Goal: Transaction & Acquisition: Book appointment/travel/reservation

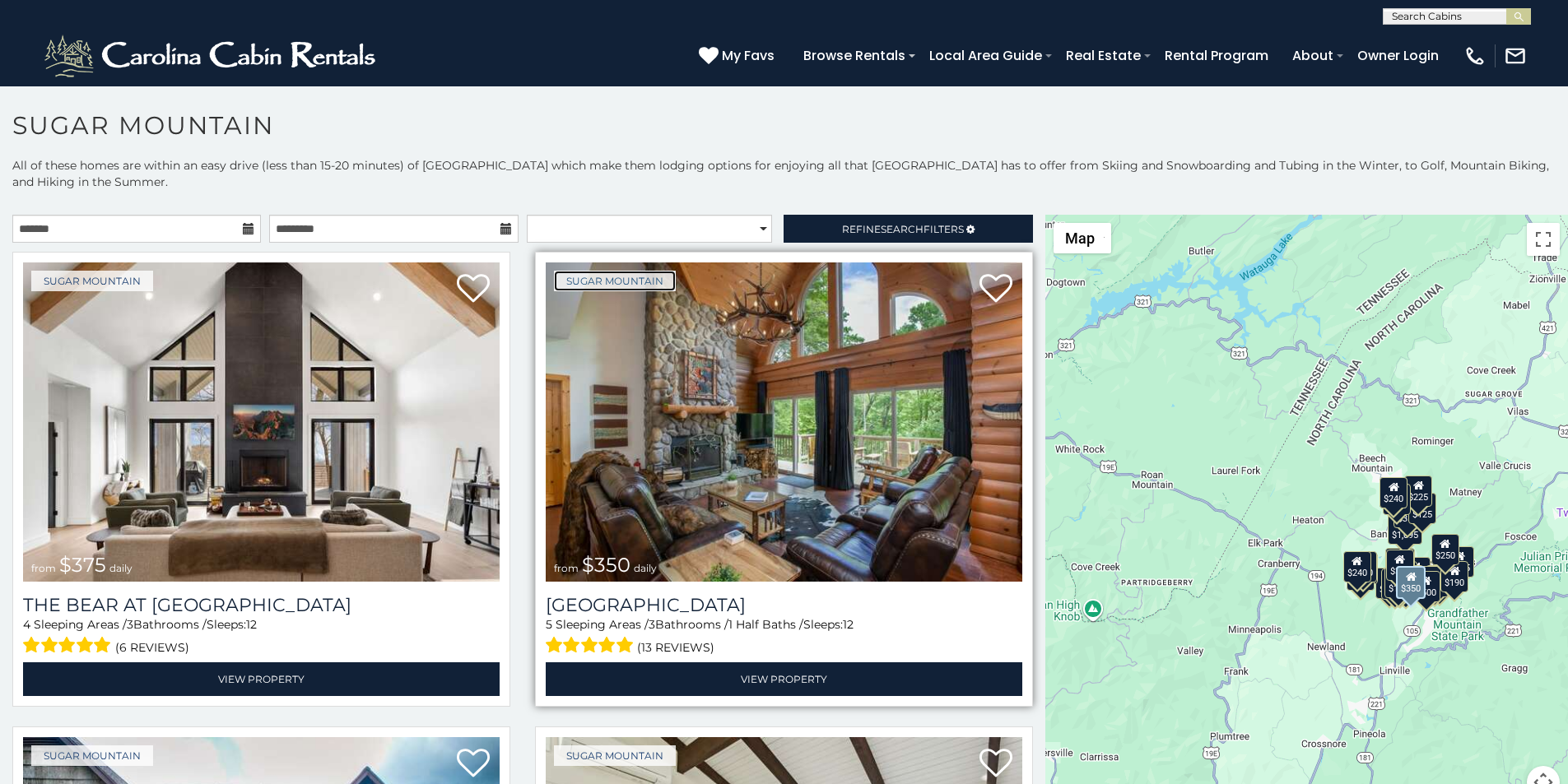
click at [569, 271] on link "Sugar Mountain" at bounding box center [614, 281] width 122 height 20
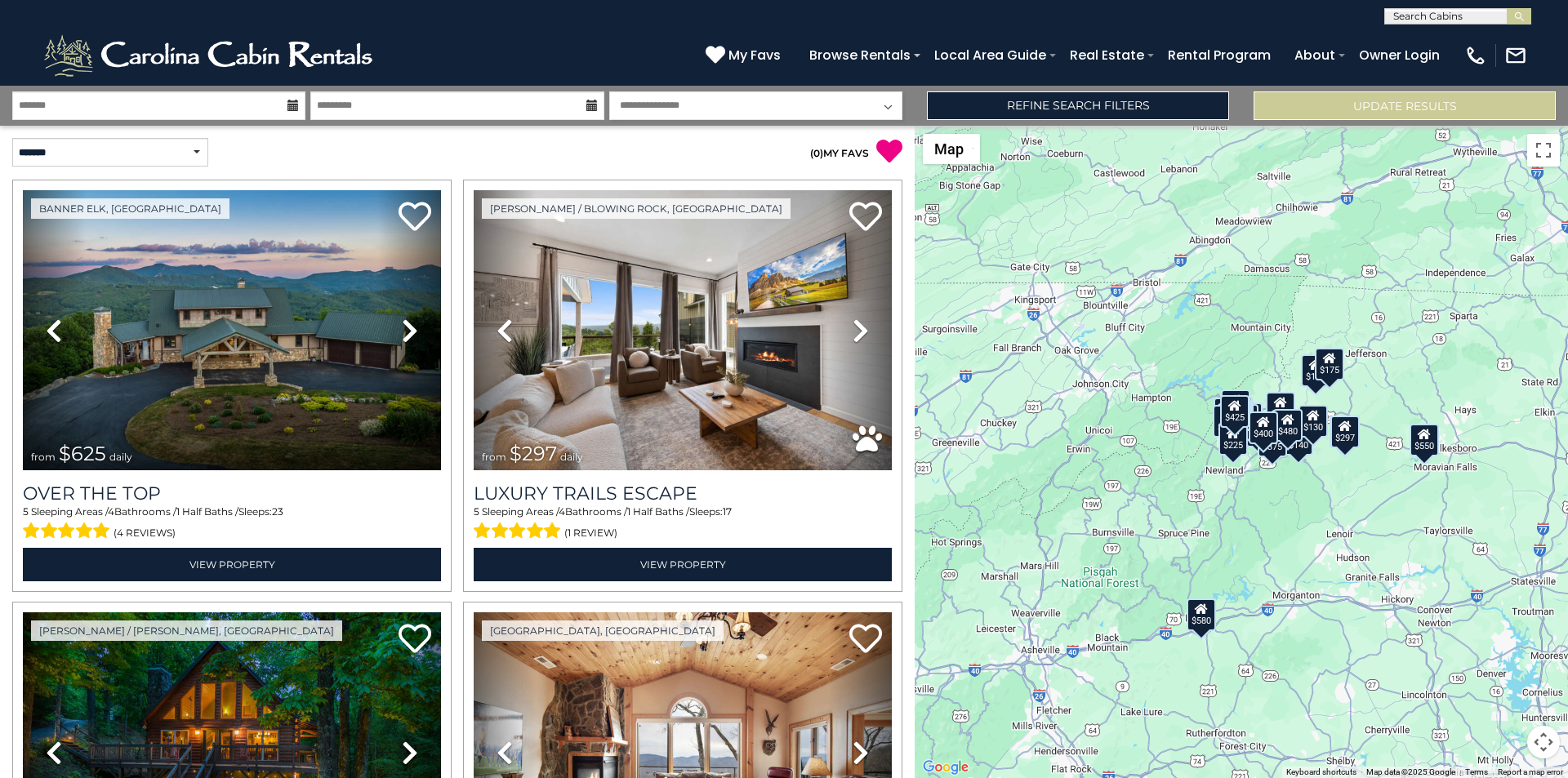
click at [1567, 255] on div "$625 $297 $175 $300 $580 $290 $424 $395 $270 $185 $230 $550 $349 $230 $160 $325…" at bounding box center [1241, 452] width 653 height 652
click at [1567, 315] on div "$625 $297 $175 $300 $580 $290 $424 $395 $270 $185 $230 $550 $349 $230 $160 $325…" at bounding box center [1241, 452] width 653 height 652
click at [1567, 359] on div "$625 $297 $175 $300 $580 $290 $424 $395 $270 $185 $230 $550 $349 $230 $160 $325…" at bounding box center [1241, 452] width 653 height 652
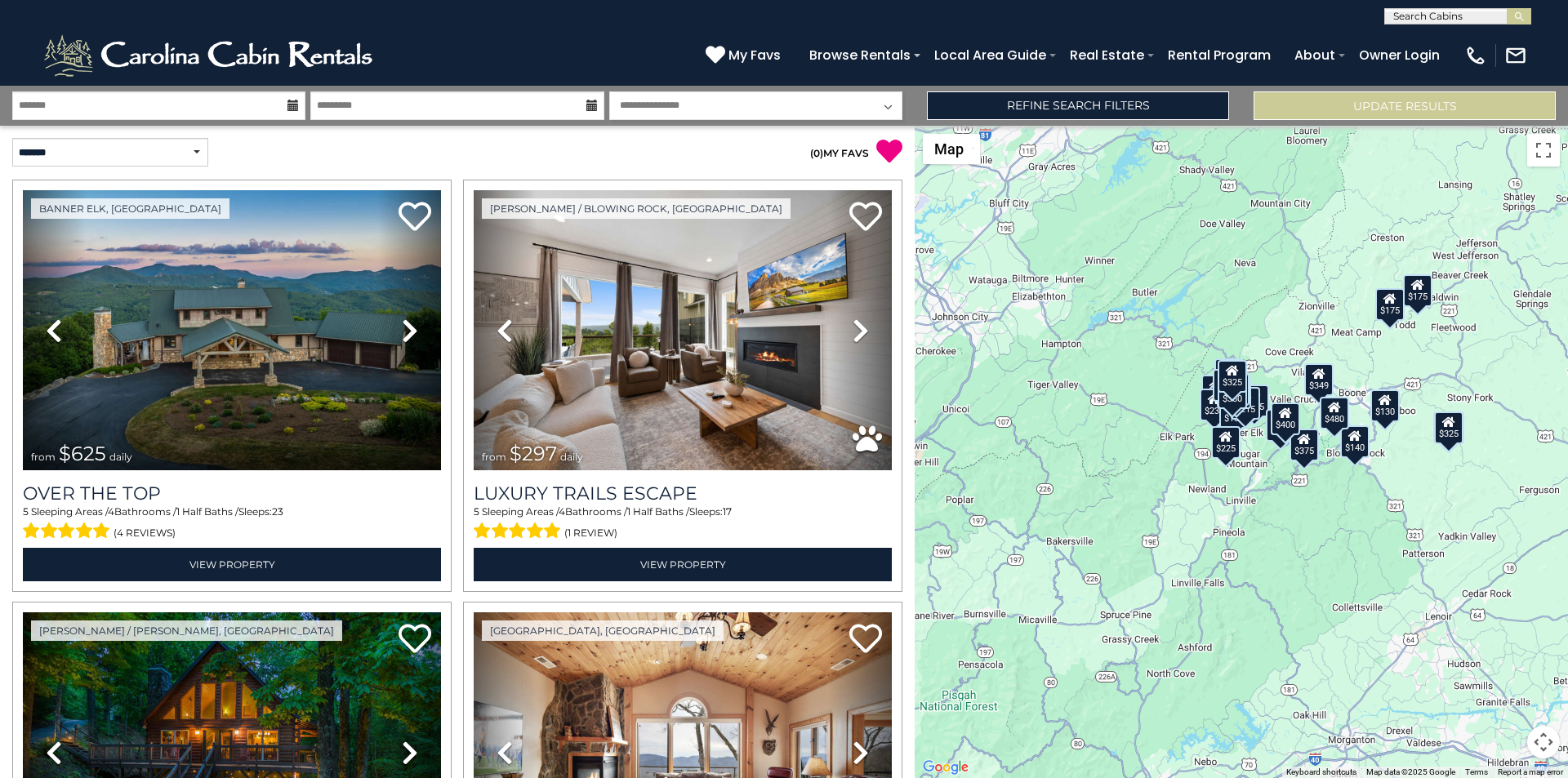
click at [1567, 503] on div "$625 $297 $175 $300 $290 $424 $395 $270 $185 $230 $349 $230 $160 $325 $185 $215…" at bounding box center [1241, 452] width 653 height 652
click at [639, 93] on select "**********" at bounding box center [756, 105] width 293 height 28
select select "*"
click at [609, 92] on select "**********" at bounding box center [756, 105] width 293 height 28
click at [89, 153] on select "**********" at bounding box center [110, 152] width 196 height 28
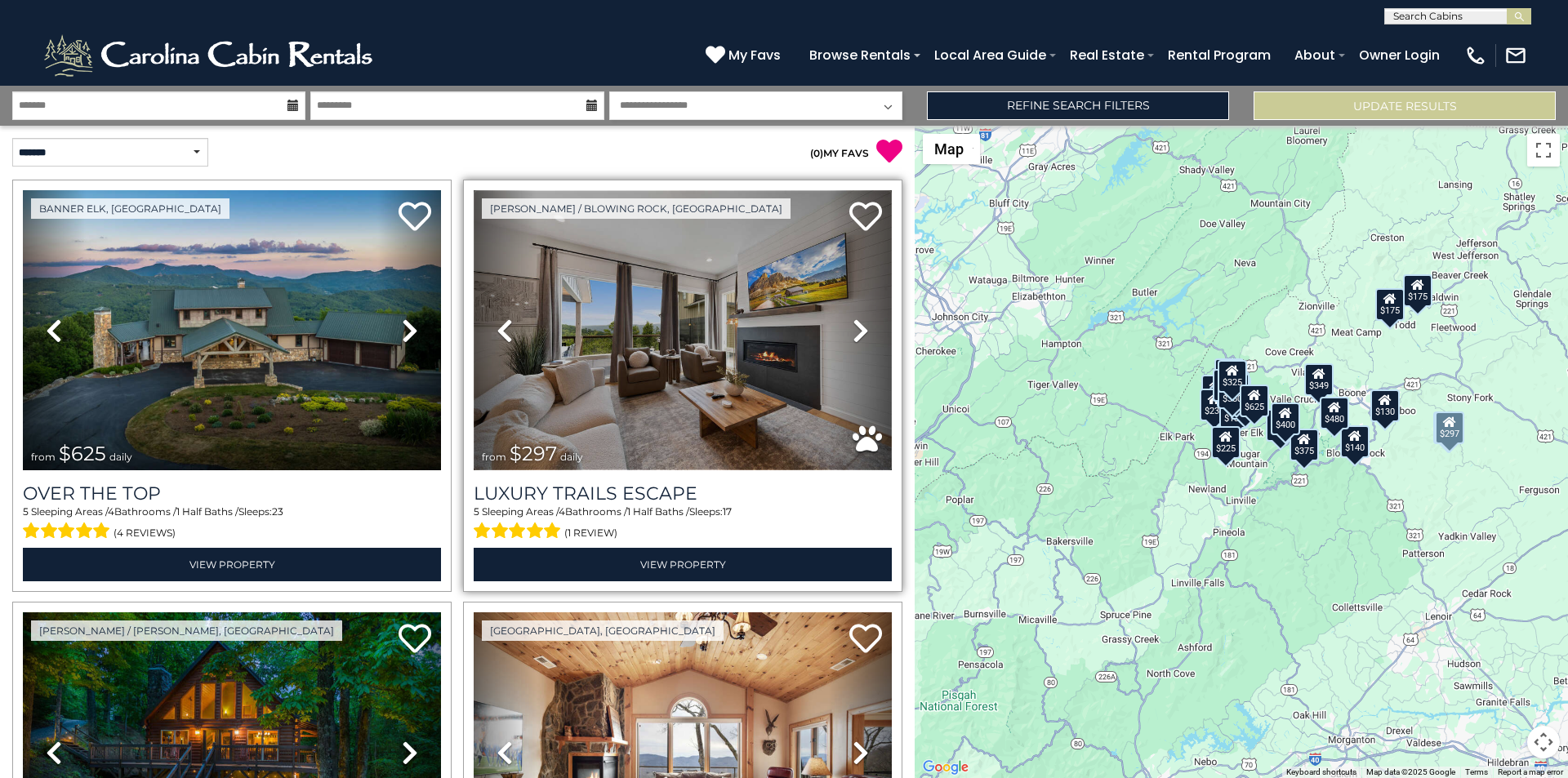
click at [704, 425] on img at bounding box center [683, 330] width 418 height 279
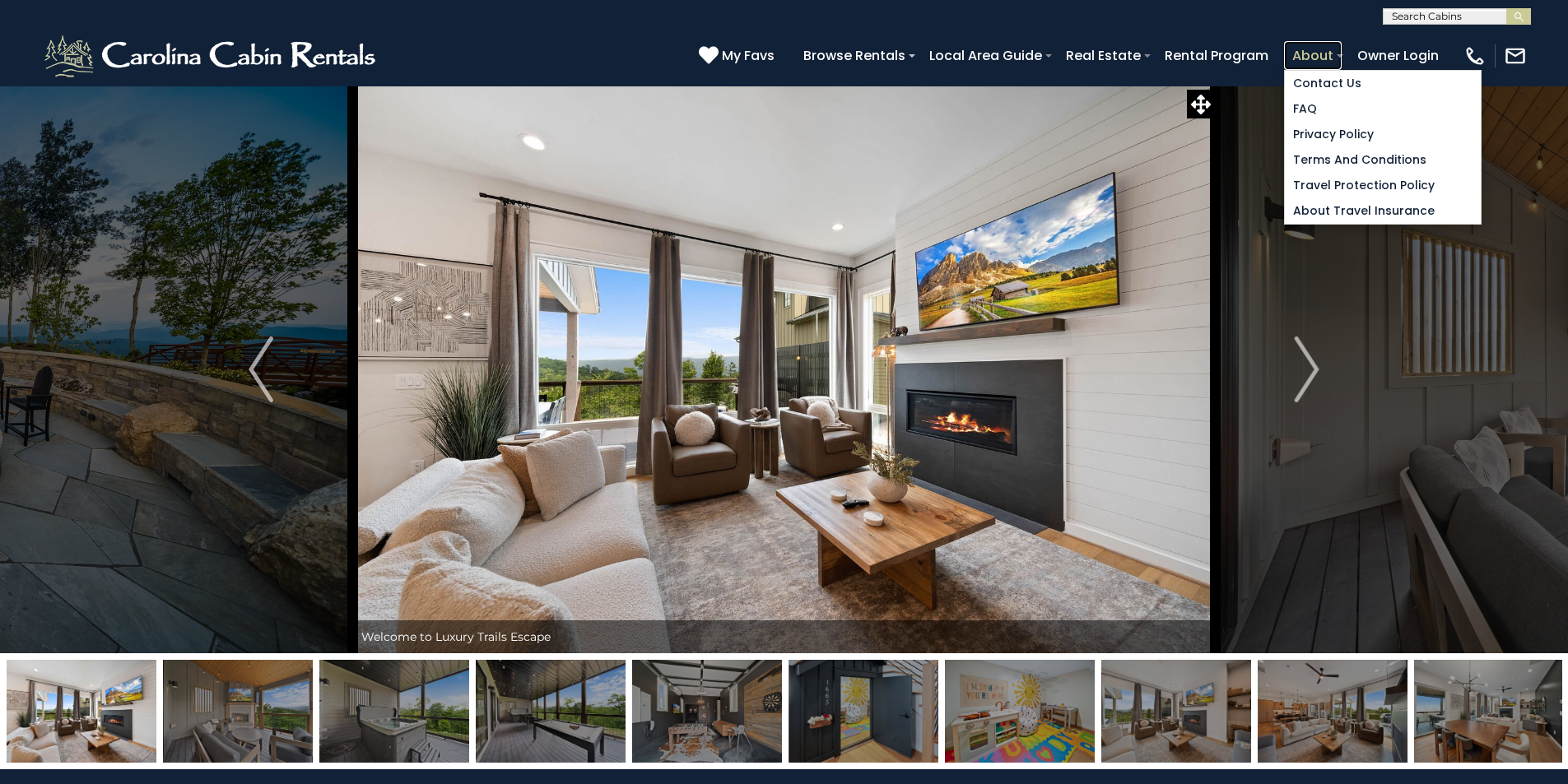
click at [1342, 48] on link "About" at bounding box center [1312, 55] width 57 height 29
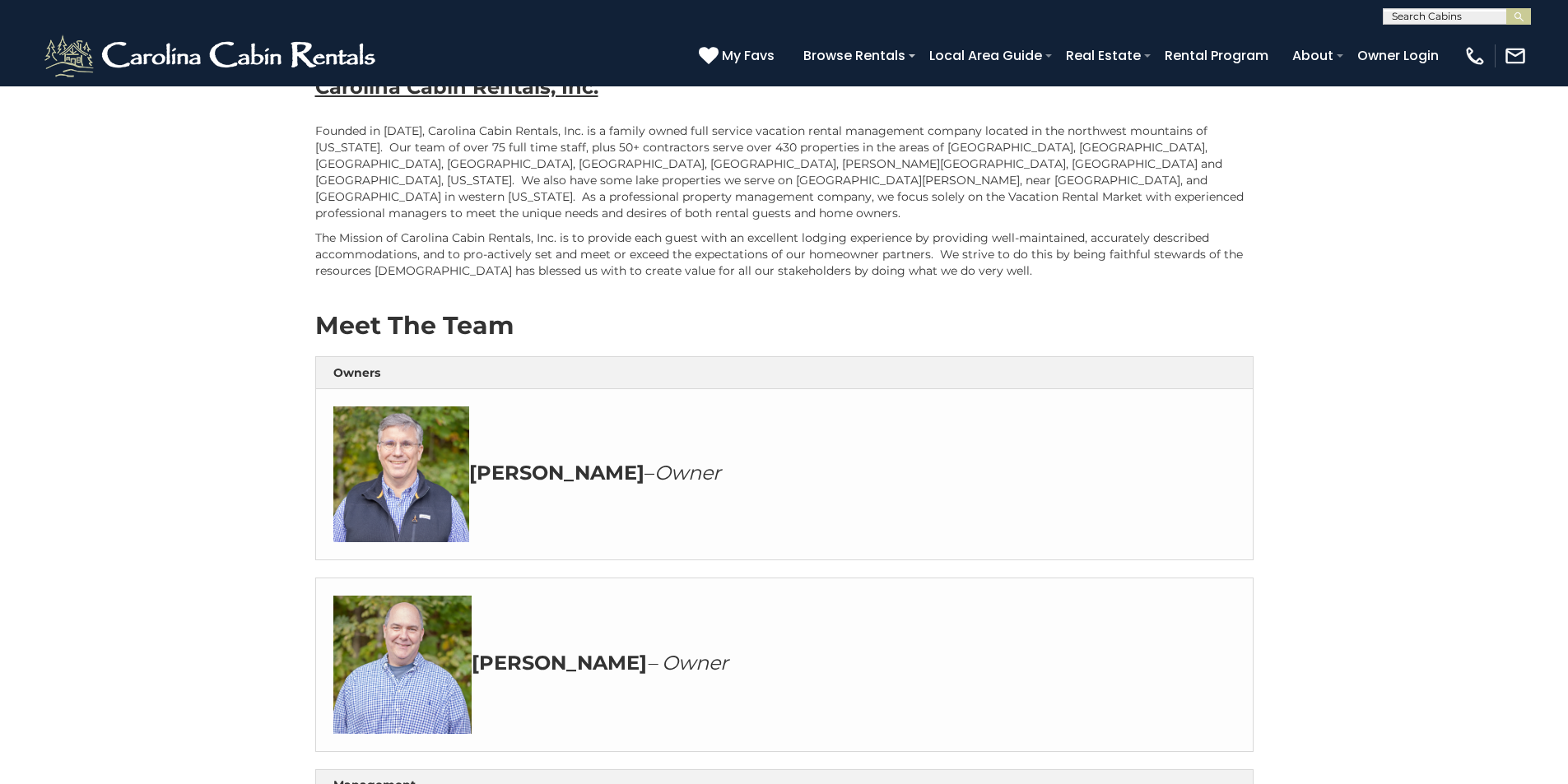
scroll to position [103, 0]
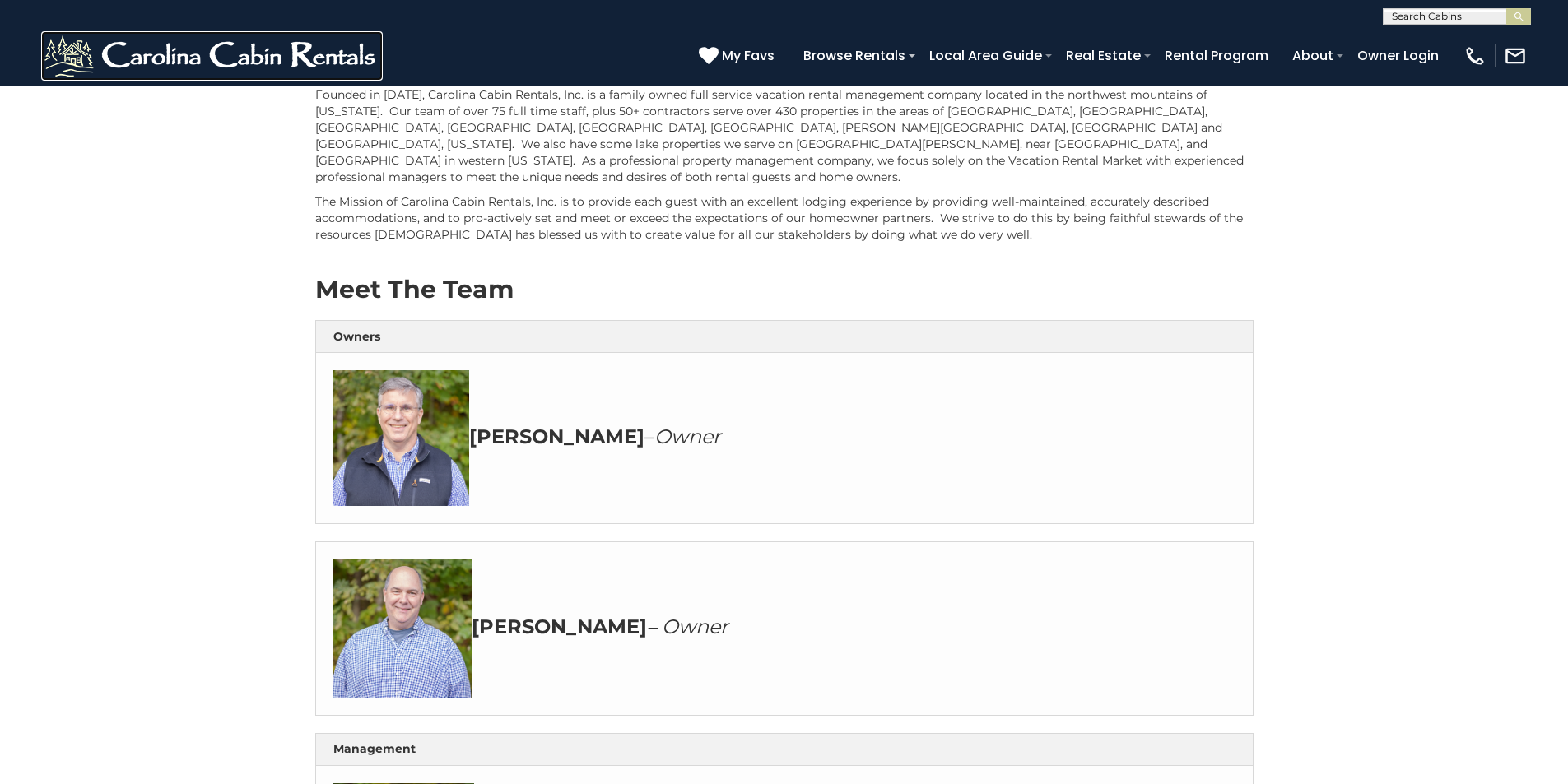
click at [71, 49] on img at bounding box center [213, 55] width 342 height 49
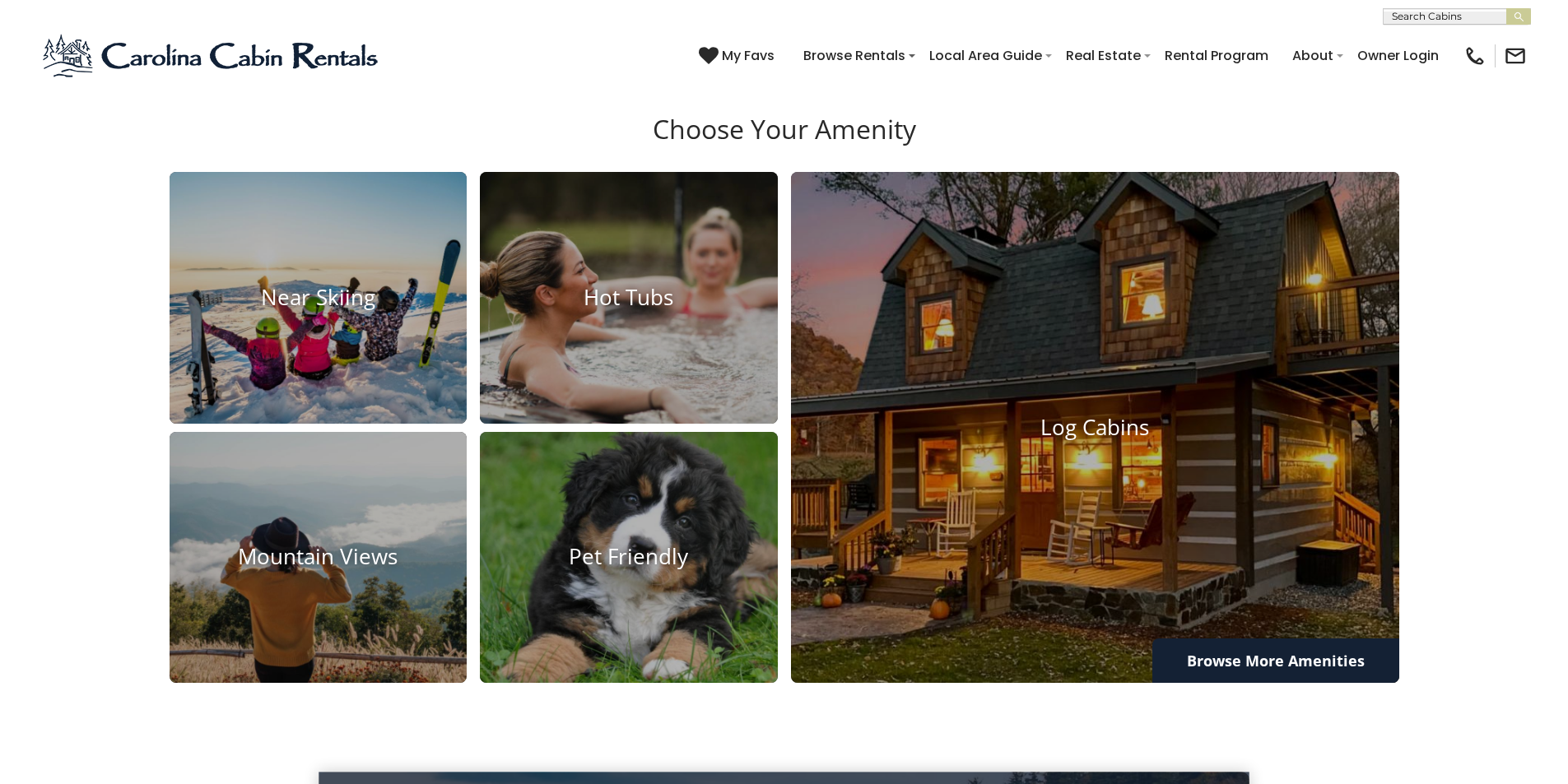
scroll to position [2056, 0]
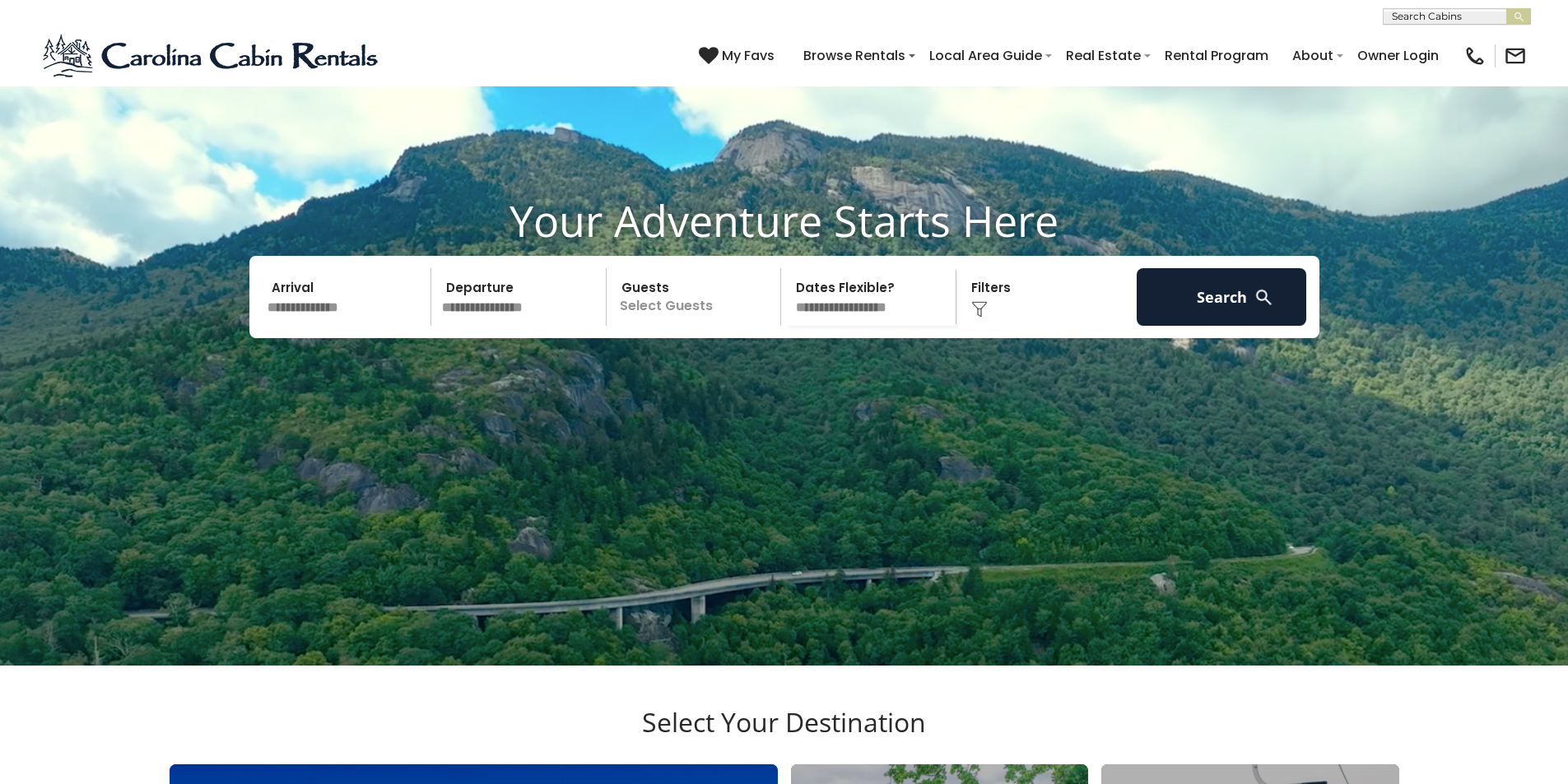
scroll to position [98, 0]
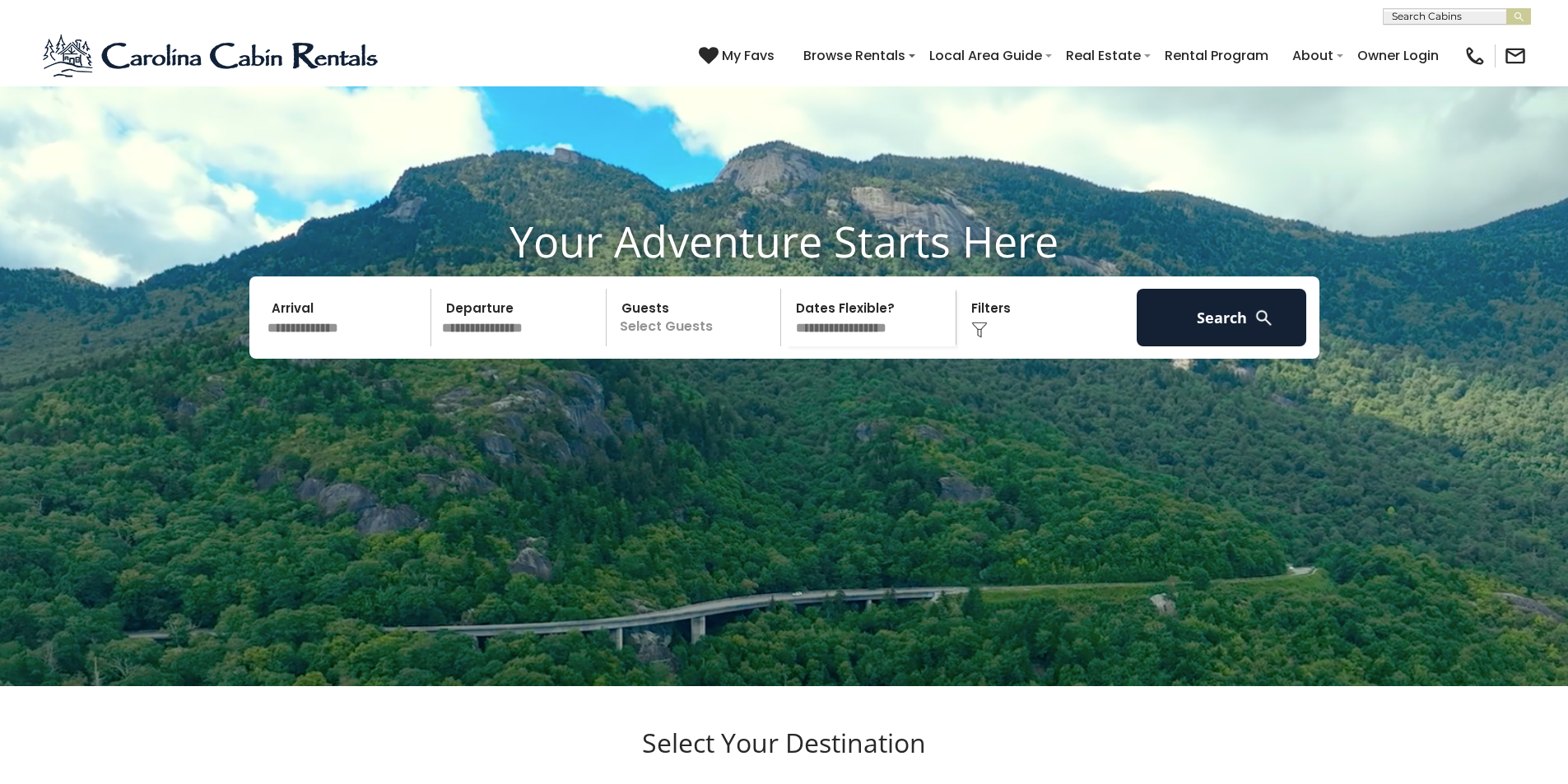
click at [820, 66] on div "(828) 295-6000 My Favs Browse Rentals Local Area Guide Activities & Attractions…" at bounding box center [784, 55] width 1568 height 62
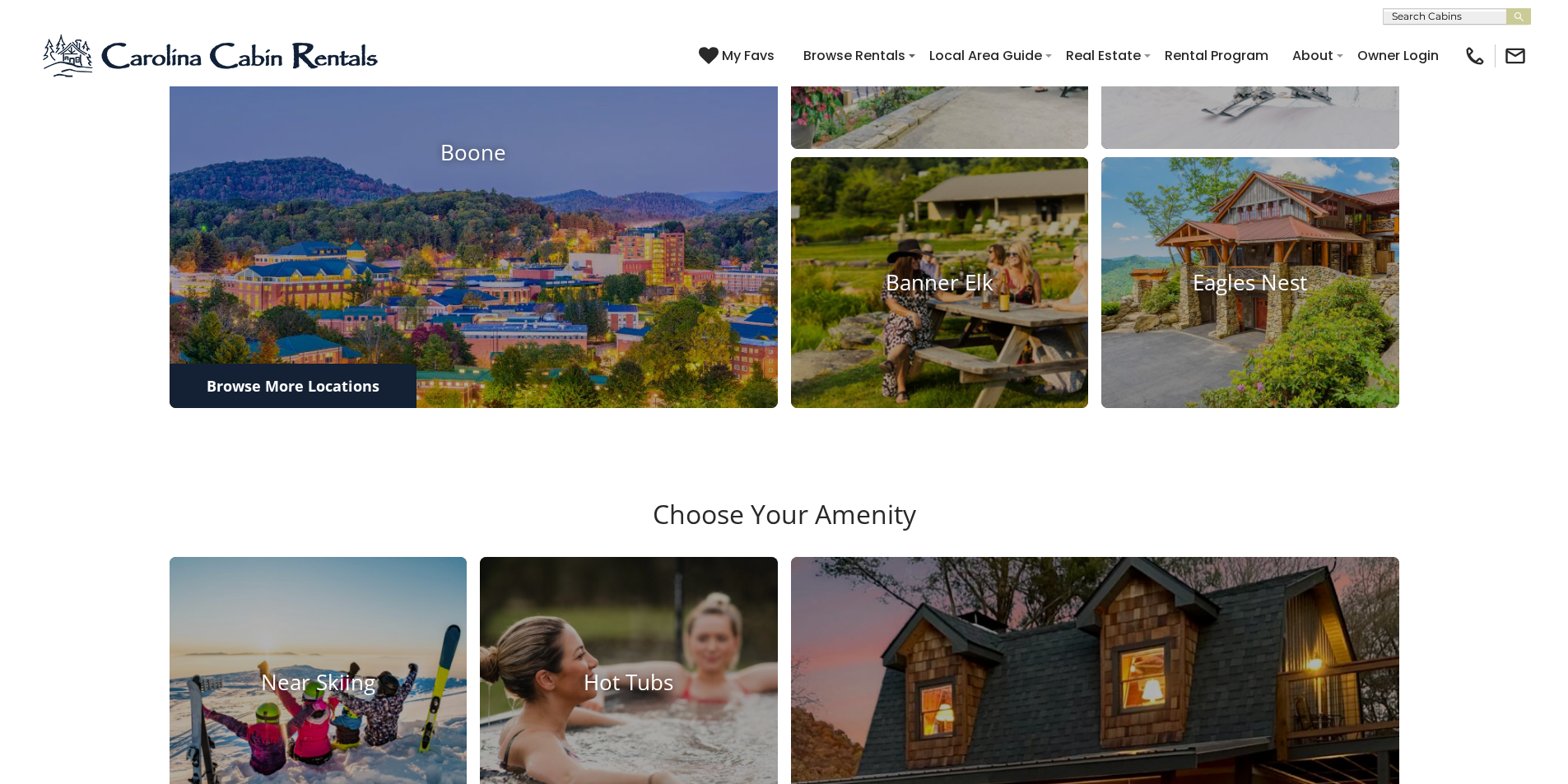
scroll to position [1023, 0]
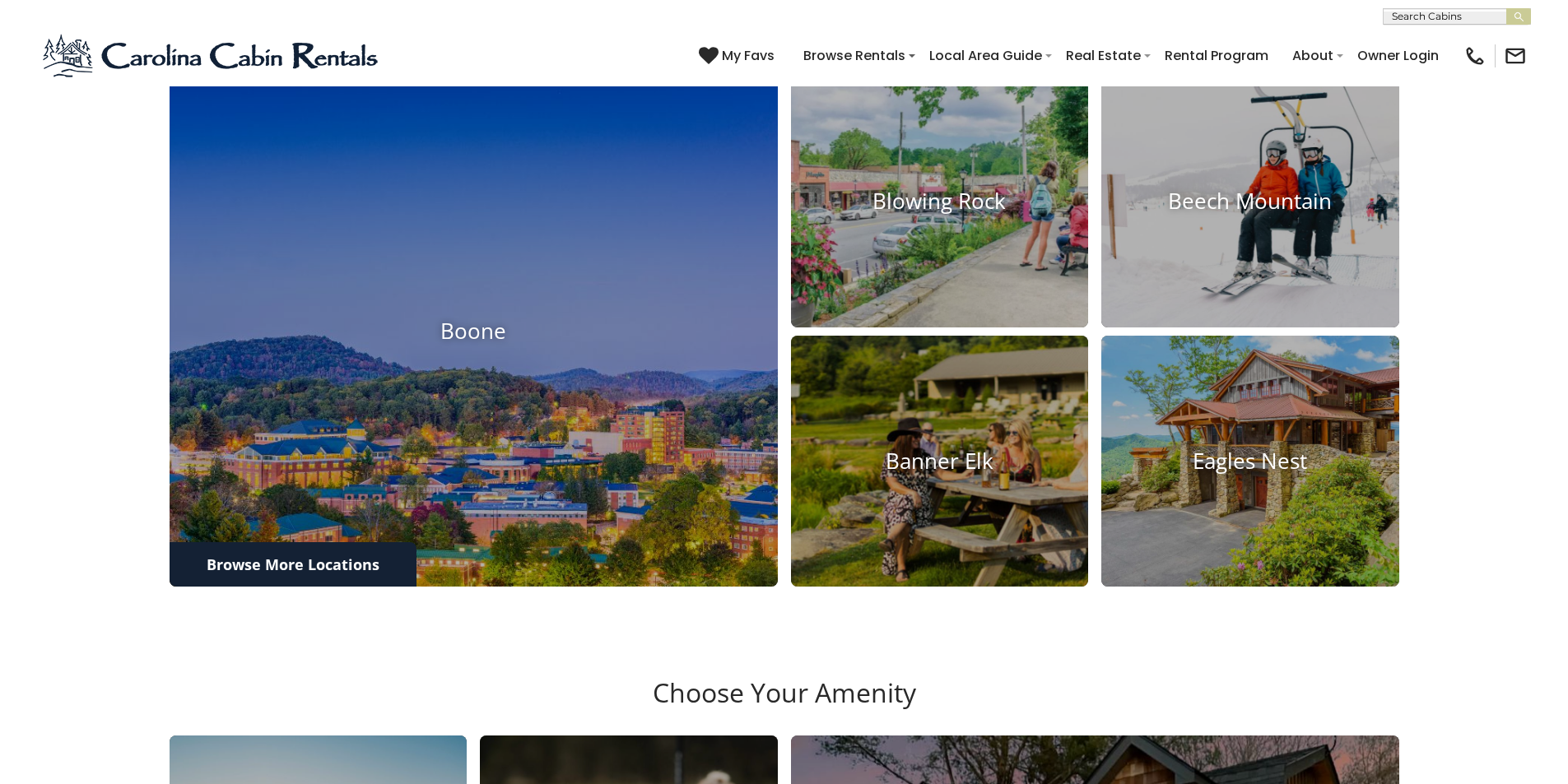
scroll to position [748, 0]
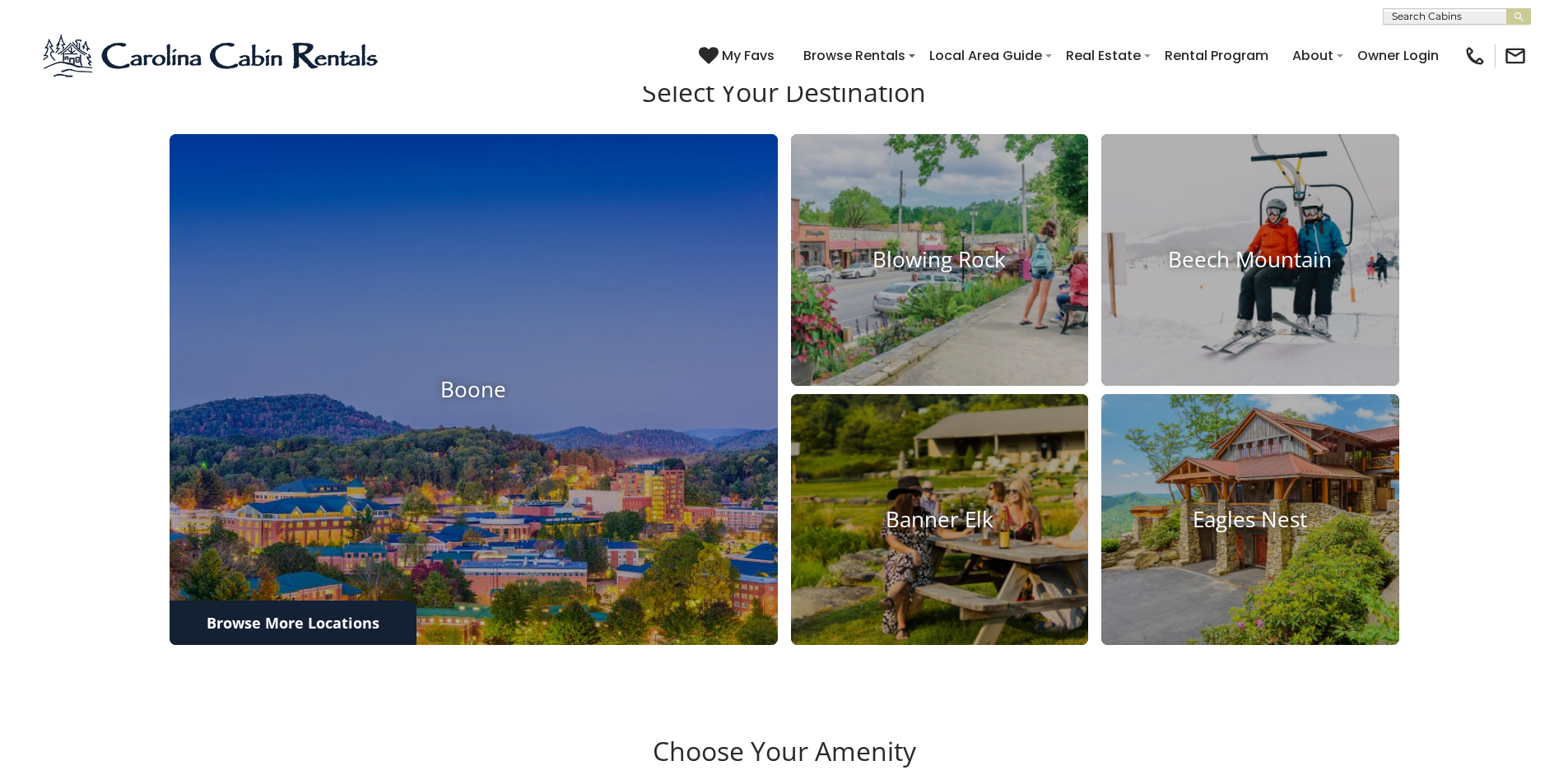
click at [802, 65] on div "(828) 295-6000 My Favs Browse Rentals Local Area Guide Activities & Attractions…" at bounding box center [784, 55] width 1568 height 62
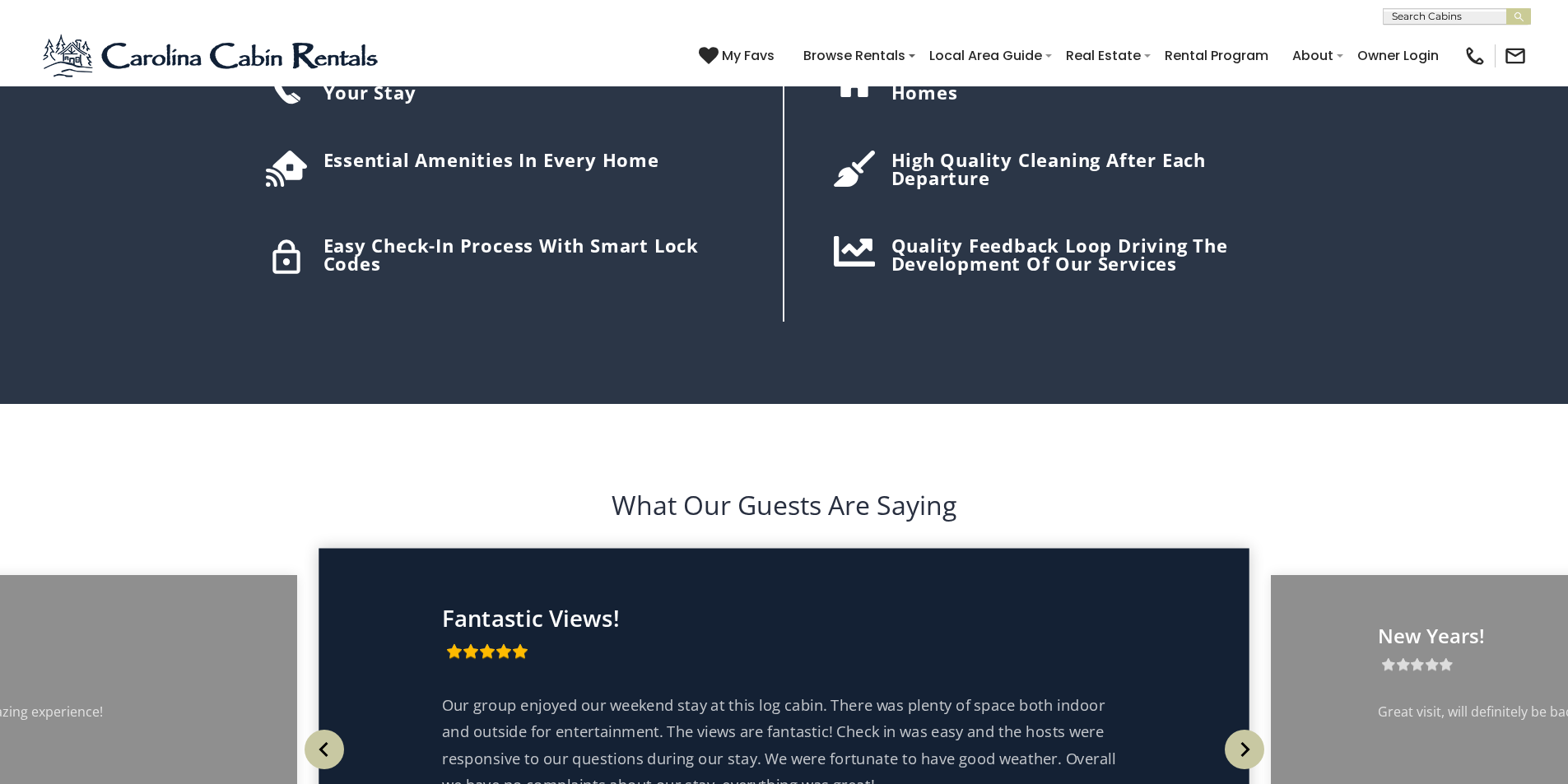
scroll to position [2770, 0]
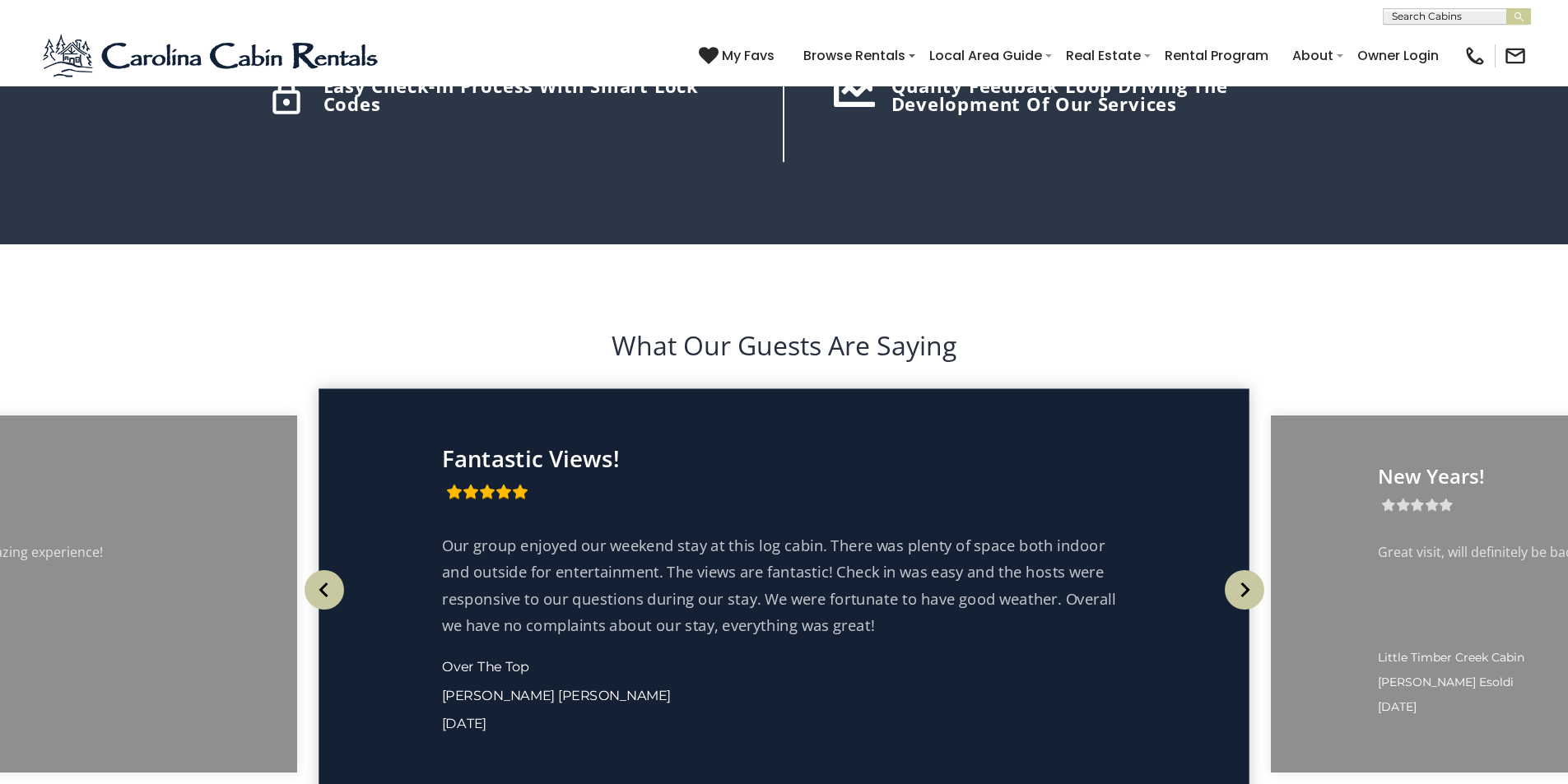
scroll to position [3083, 0]
